Goal: Check status: Check status

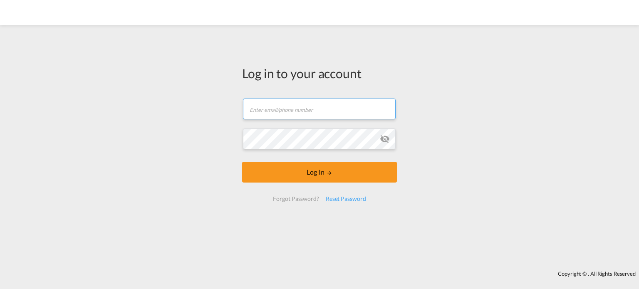
type input "[EMAIL_ADDRESS][DOMAIN_NAME]"
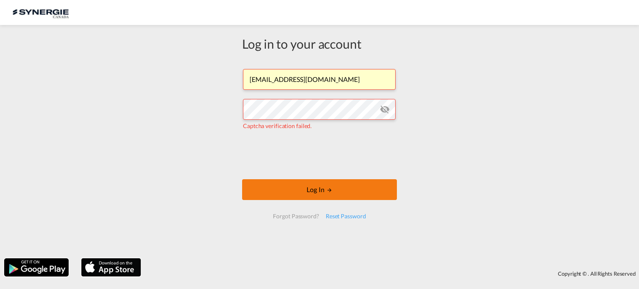
click at [317, 192] on button "Log In" at bounding box center [319, 189] width 155 height 21
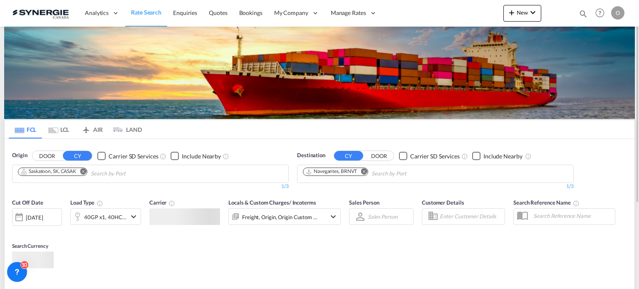
click at [582, 14] on md-icon "icon-magnify" at bounding box center [582, 13] width 9 height 9
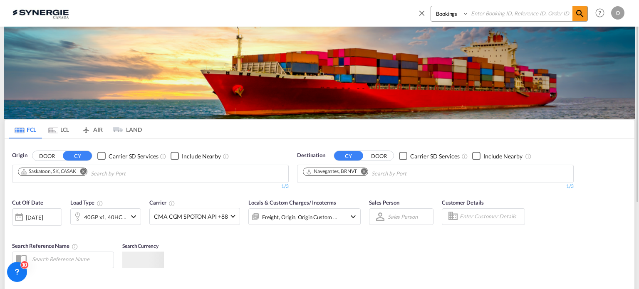
click at [444, 11] on select "Bookings Quotes Enquiries" at bounding box center [451, 13] width 40 height 15
select select "Quotes"
click at [431, 6] on select "Bookings Quotes Enquiries" at bounding box center [451, 13] width 40 height 15
click at [484, 11] on input at bounding box center [521, 13] width 104 height 15
paste input "SYC000013895"
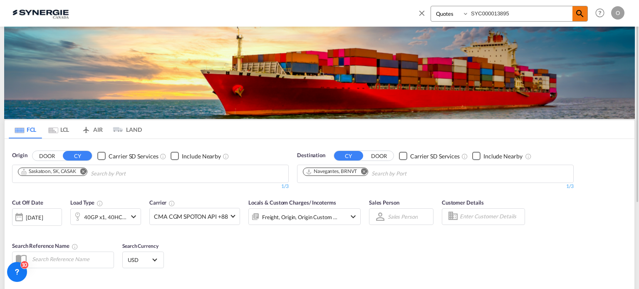
type input "SYC000013895"
click at [579, 12] on md-icon "icon-magnify" at bounding box center [580, 14] width 10 height 10
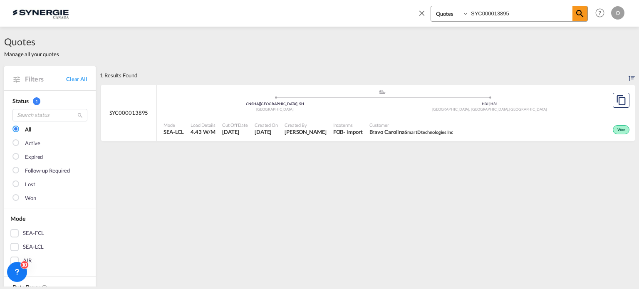
click at [342, 119] on div "Incoterms FOB - import" at bounding box center [348, 129] width 36 height 21
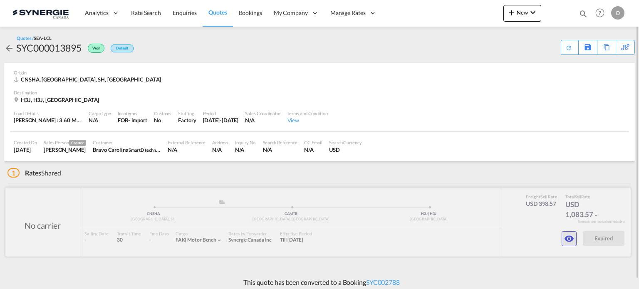
click at [567, 237] on md-icon "icon-eye" at bounding box center [569, 239] width 10 height 10
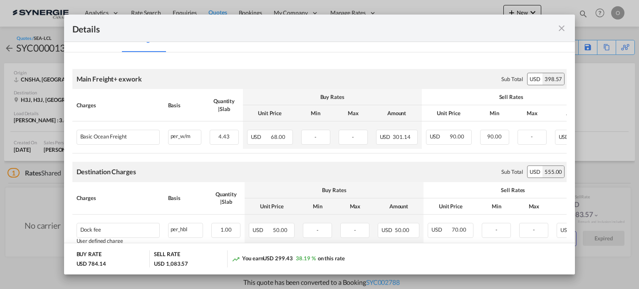
scroll to position [274, 0]
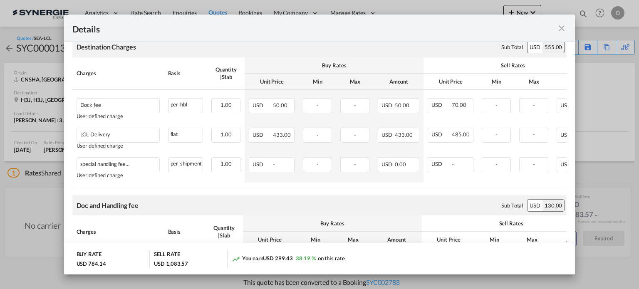
click at [562, 27] on md-icon "icon-close fg-AAA8AD m-0 cursor" at bounding box center [561, 28] width 10 height 10
